Goal: Task Accomplishment & Management: Manage account settings

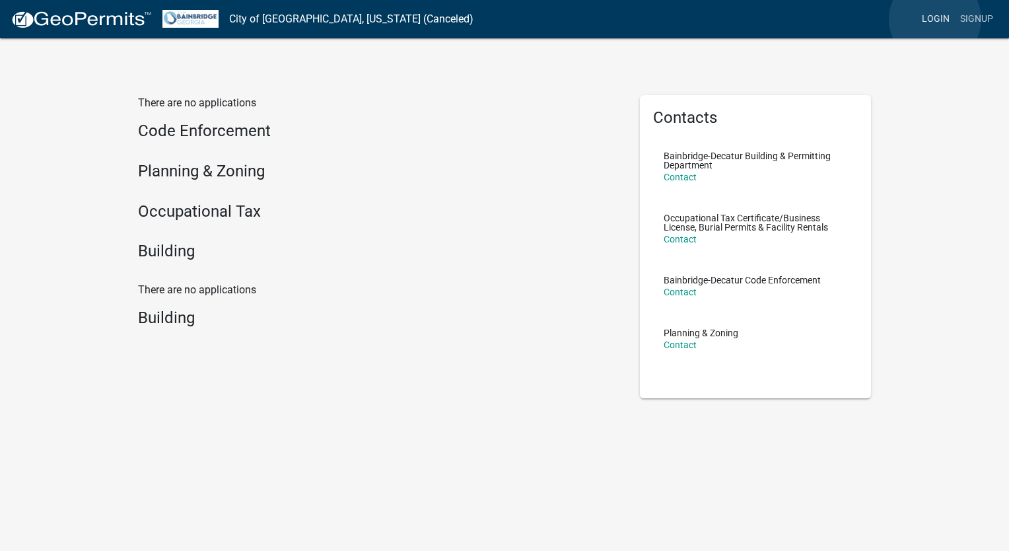
click at [935, 19] on link "Login" at bounding box center [936, 19] width 38 height 25
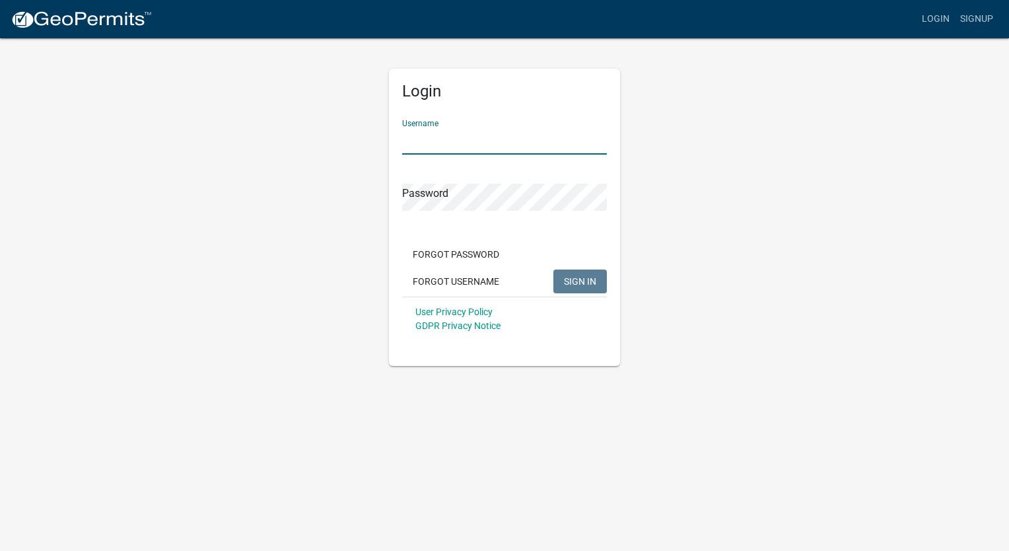
click at [499, 132] on input "Username" at bounding box center [504, 140] width 205 height 27
type input "[EMAIL_ADDRESS][DOMAIN_NAME]"
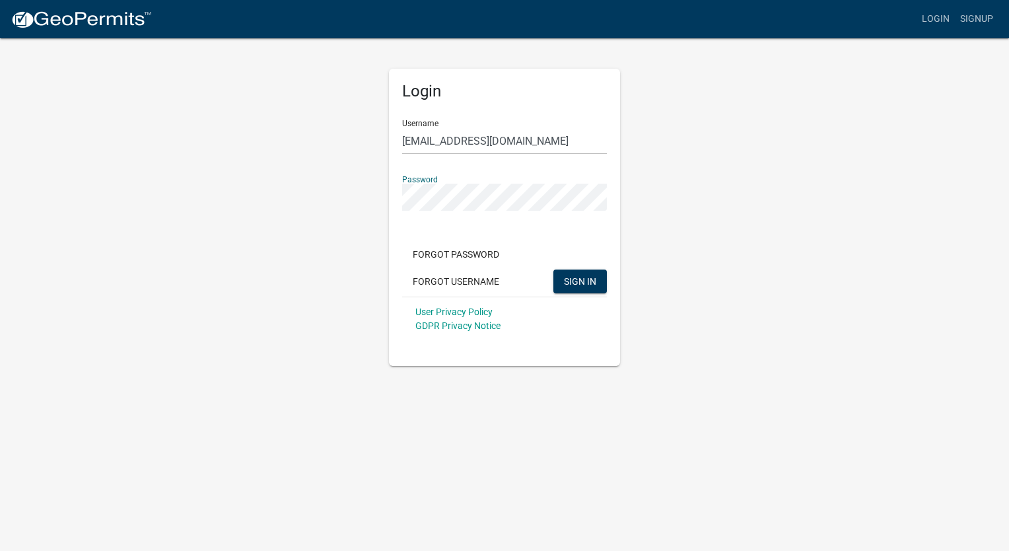
click at [554, 270] on button "SIGN IN" at bounding box center [581, 282] width 54 height 24
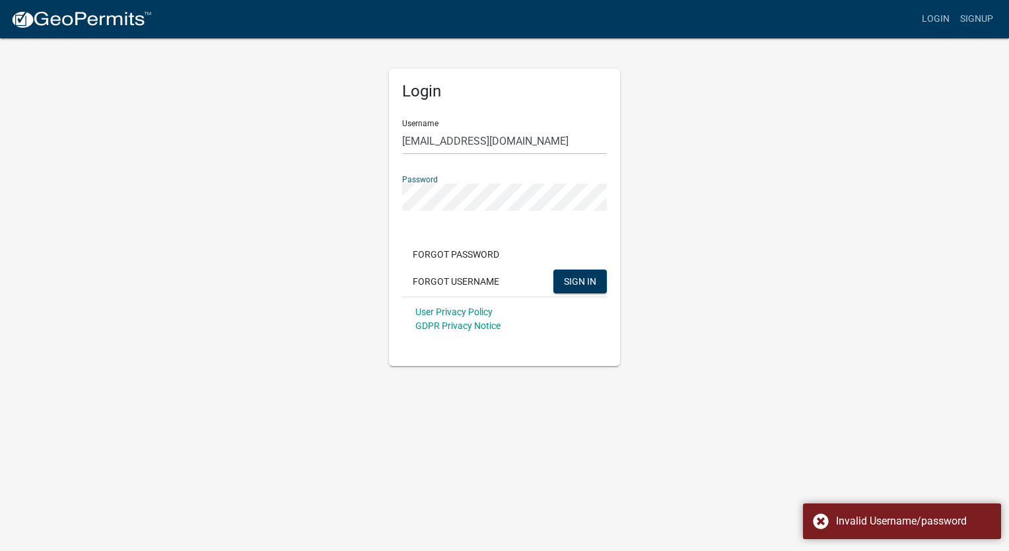
click at [554, 270] on button "SIGN IN" at bounding box center [581, 282] width 54 height 24
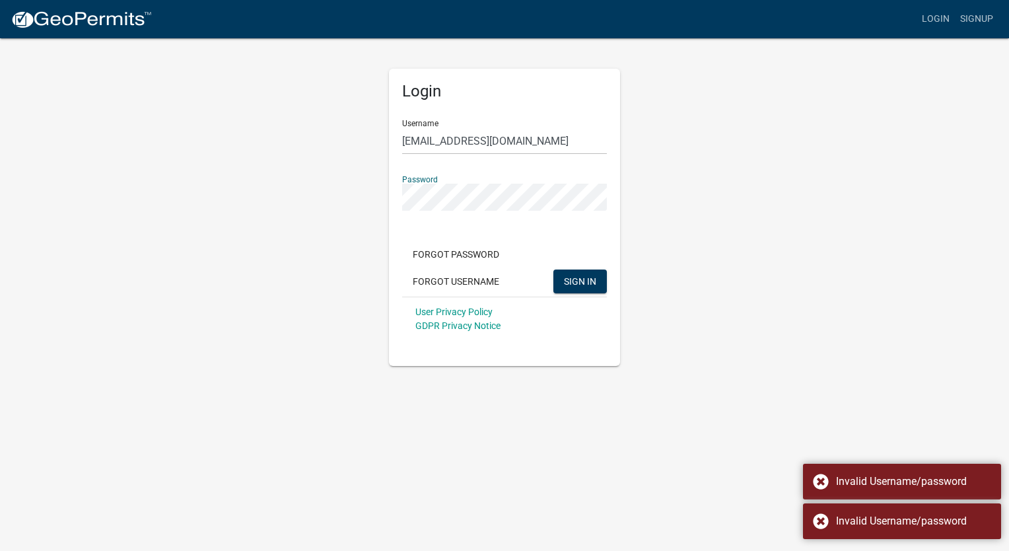
click at [336, 197] on div "Login Username [EMAIL_ADDRESS][DOMAIN_NAME] Password Forgot Password Forgot Use…" at bounding box center [504, 201] width 753 height 329
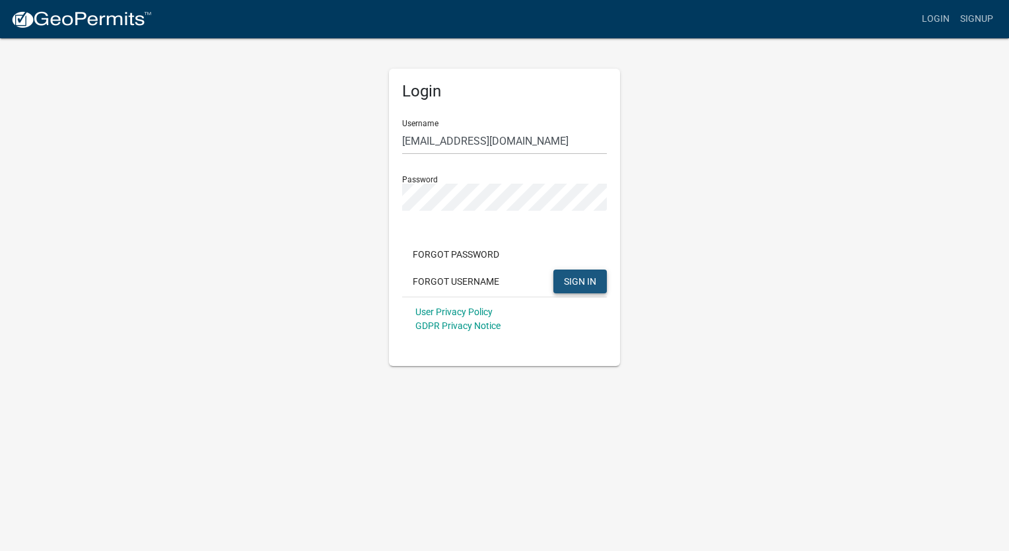
click at [559, 272] on button "SIGN IN" at bounding box center [581, 282] width 54 height 24
